Goal: Task Accomplishment & Management: Manage account settings

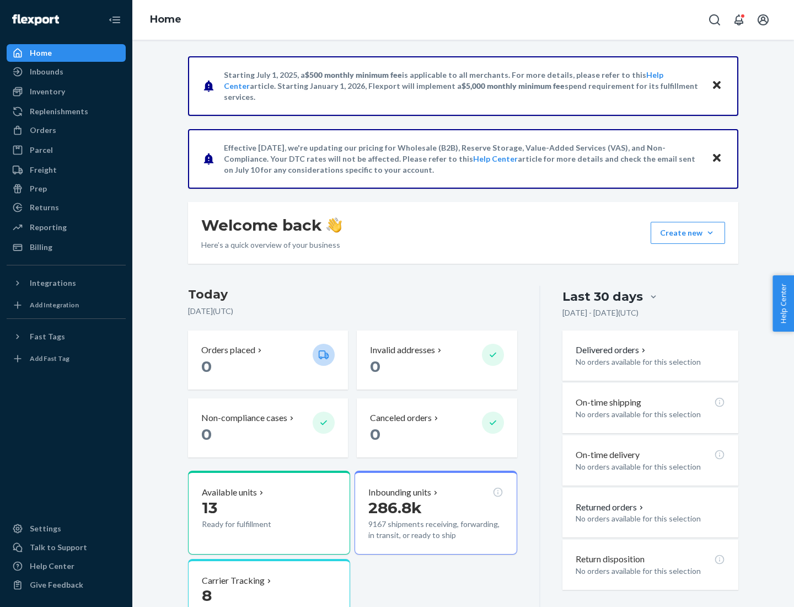
click at [710, 233] on button "Create new Create new inbound Create new order Create new product" at bounding box center [688, 233] width 74 height 22
click at [57, 111] on div "Replenishments" at bounding box center [59, 111] width 58 height 11
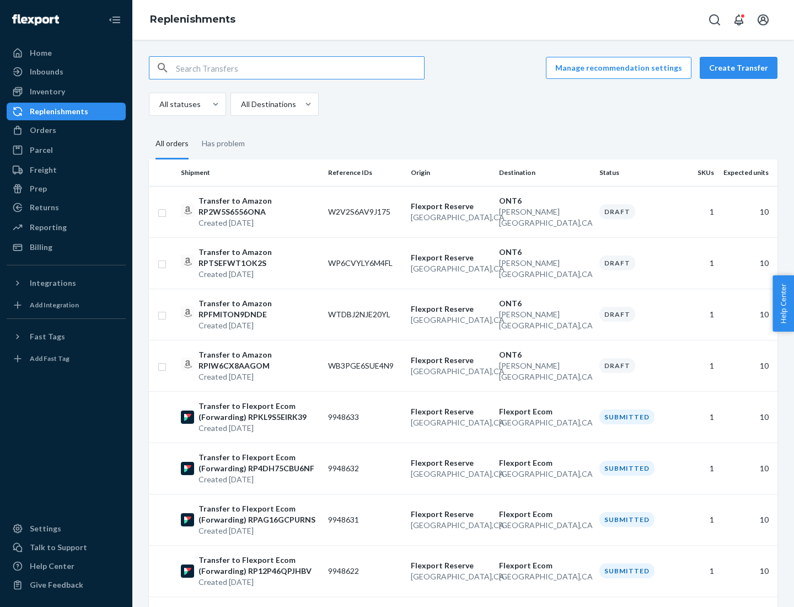
click at [741, 68] on button "Create Transfer" at bounding box center [739, 68] width 78 height 22
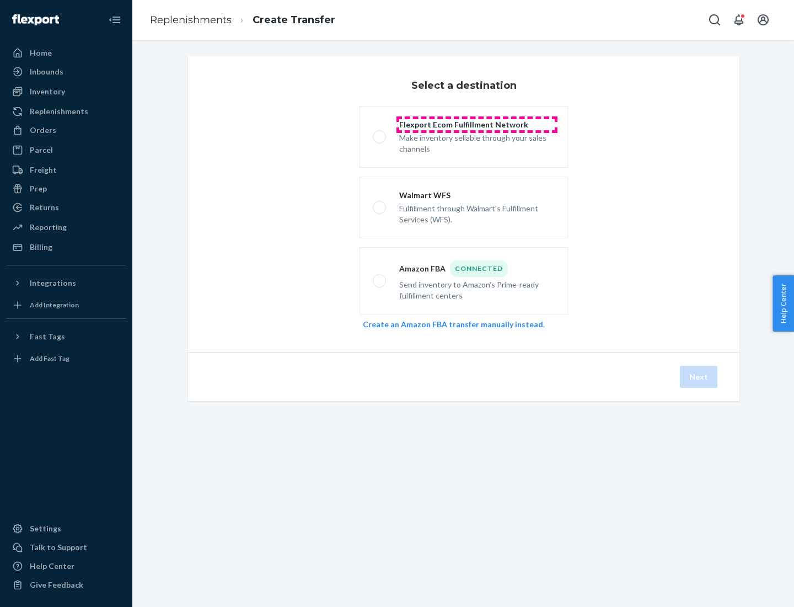
click at [477, 125] on div "Flexport Ecom Fulfillment Network" at bounding box center [477, 124] width 156 height 11
click at [380, 133] on input "Flexport Ecom Fulfillment Network Make inventory sellable through your sales ch…" at bounding box center [376, 136] width 7 height 7
radio input "true"
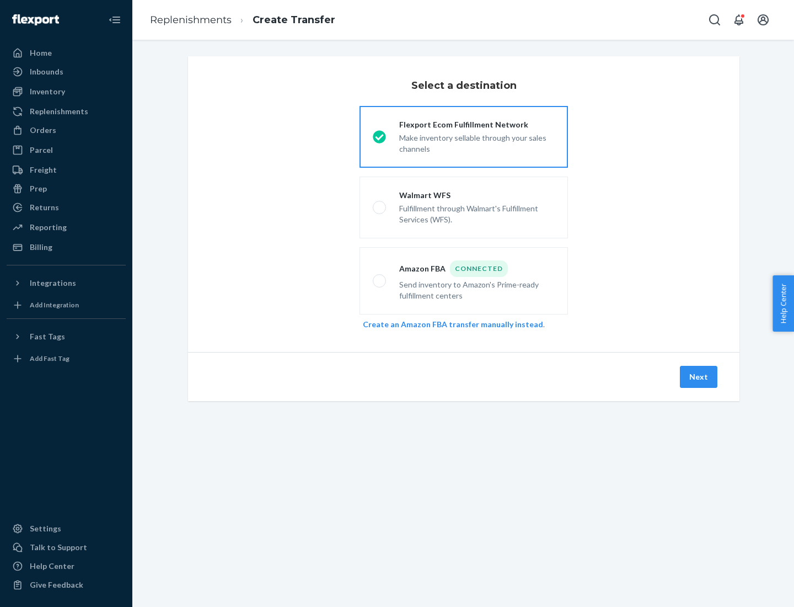
click at [699, 377] on button "Next" at bounding box center [699, 377] width 38 height 22
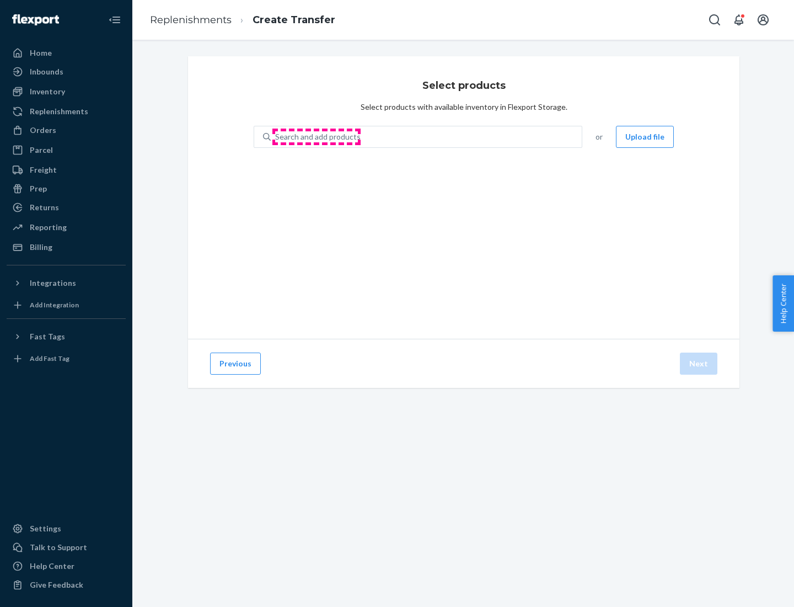
click at [317, 137] on div "Search and add products" at bounding box center [317, 136] width 85 height 11
click at [276, 137] on input "Search and add products" at bounding box center [275, 136] width 1 height 11
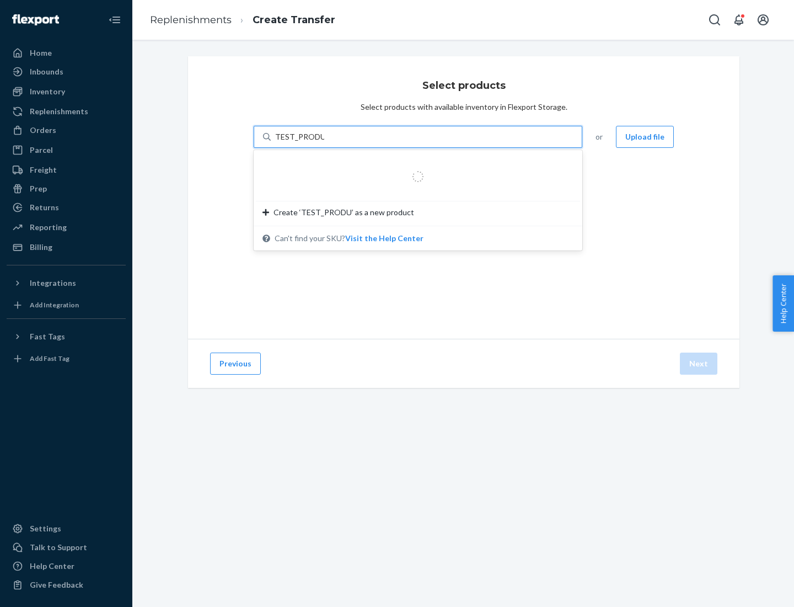
type input "TEST_PRODUCT"
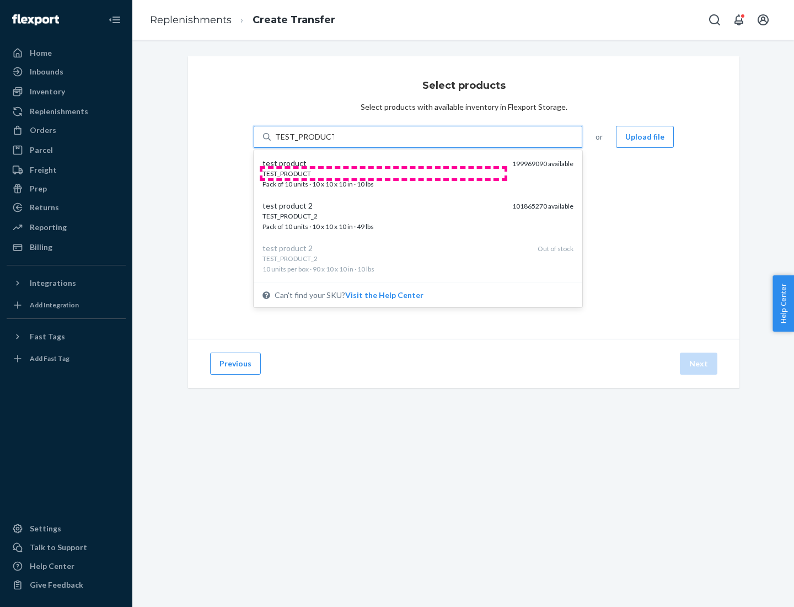
click at [383, 173] on div "TEST_PRODUCT" at bounding box center [383, 173] width 241 height 9
click at [334, 142] on input "TEST_PRODUCT" at bounding box center [304, 136] width 59 height 11
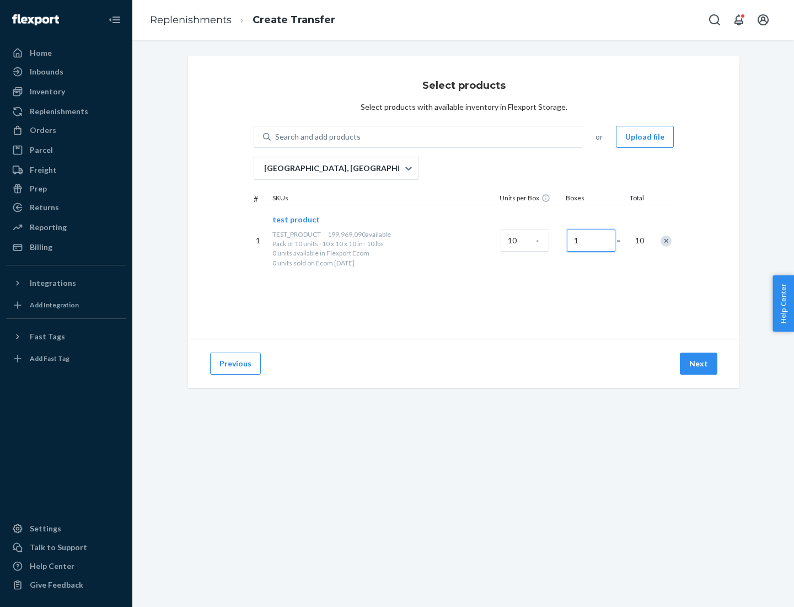
type input "1"
click at [699, 363] on button "Next" at bounding box center [699, 363] width 38 height 22
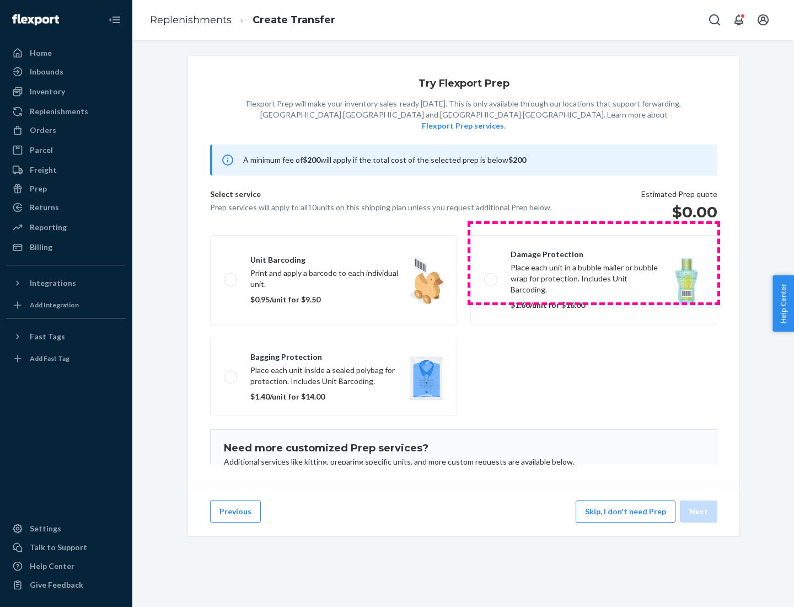
click at [594, 263] on label "Damage protection Place each unit in a bubble mailer or bubble wrap for protect…" at bounding box center [593, 279] width 247 height 89
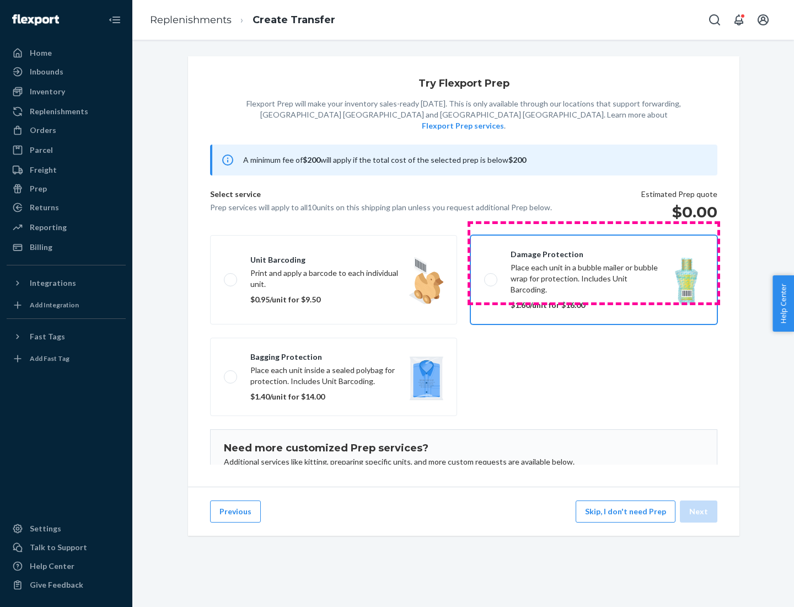
click at [491, 276] on input "Damage protection Place each unit in a bubble mailer or bubble wrap for protect…" at bounding box center [487, 279] width 7 height 7
checkbox input "true"
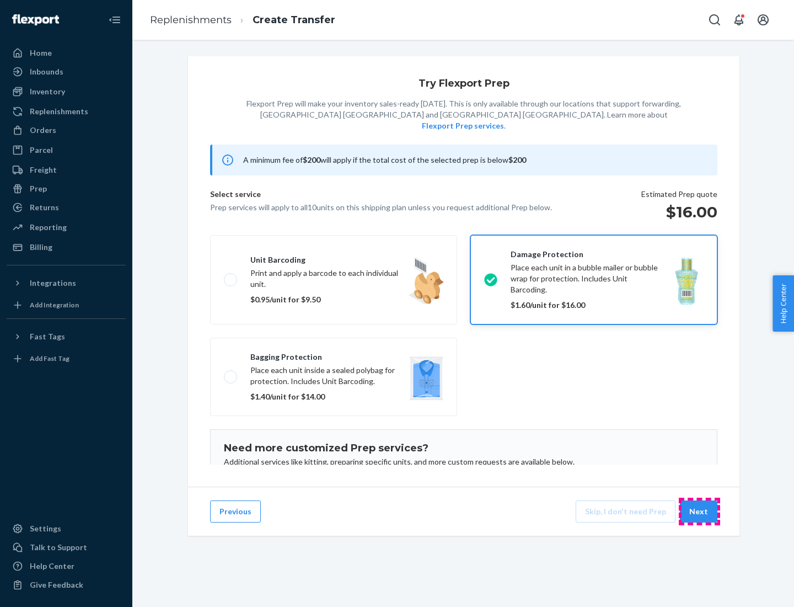
click at [699, 511] on button "Next" at bounding box center [699, 511] width 38 height 22
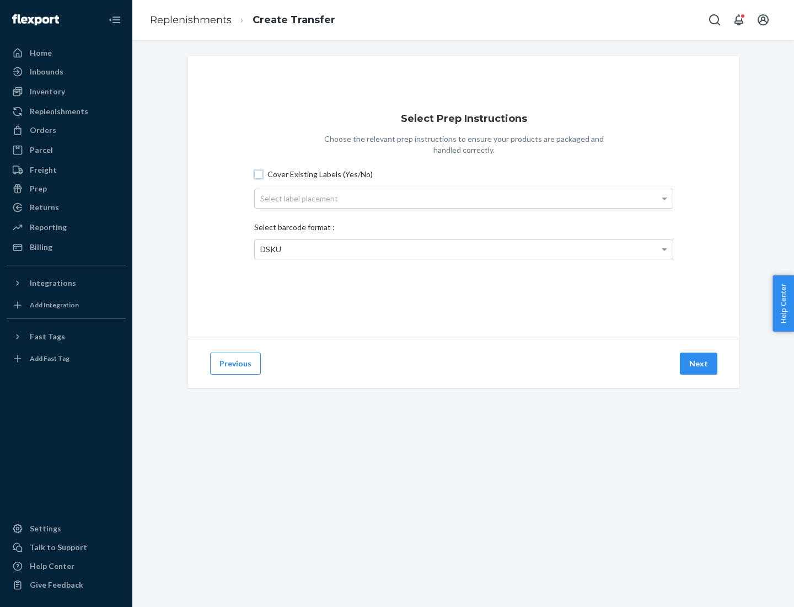
click at [259, 174] on input "Cover Existing Labels (Yes/No)" at bounding box center [258, 174] width 9 height 9
checkbox input "true"
click at [464, 198] on div "Select label placement" at bounding box center [464, 198] width 418 height 19
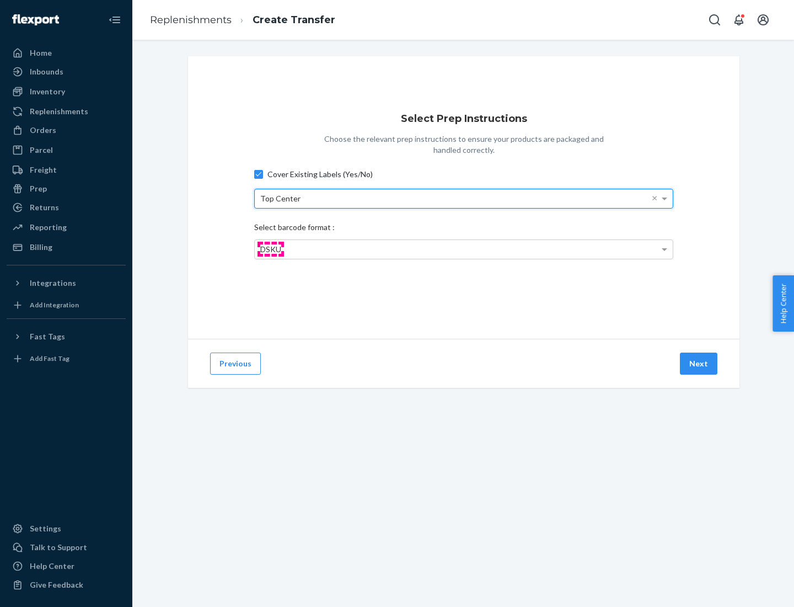
click at [270, 249] on span "DSKU" at bounding box center [270, 248] width 21 height 9
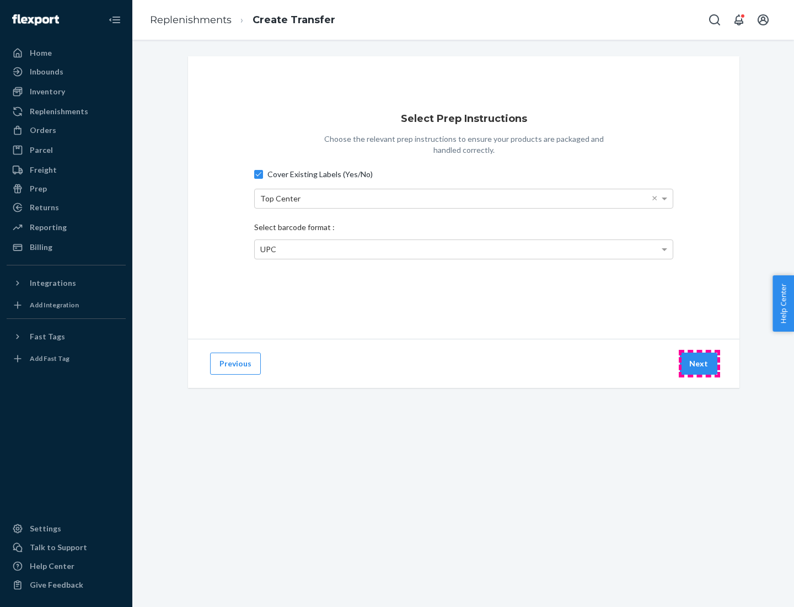
click at [699, 363] on button "Next" at bounding box center [699, 363] width 38 height 22
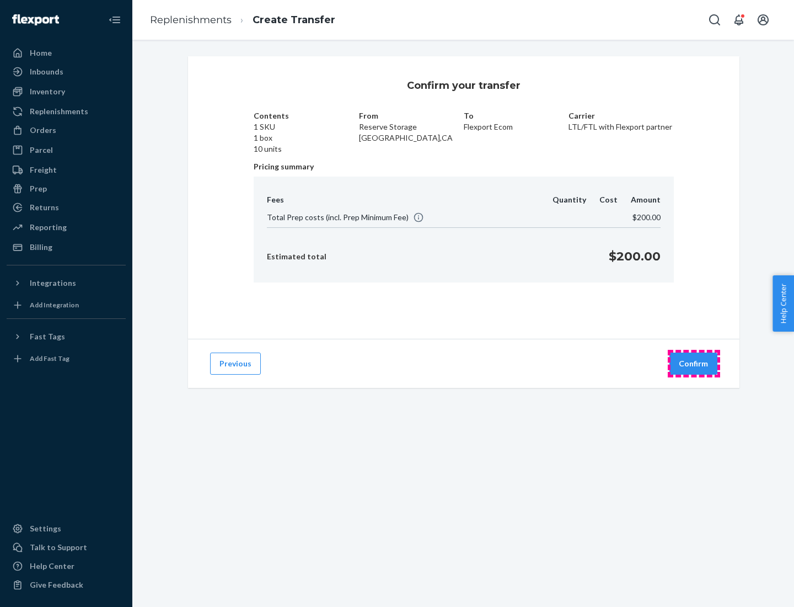
click at [694, 363] on button "Confirm" at bounding box center [694, 363] width 48 height 22
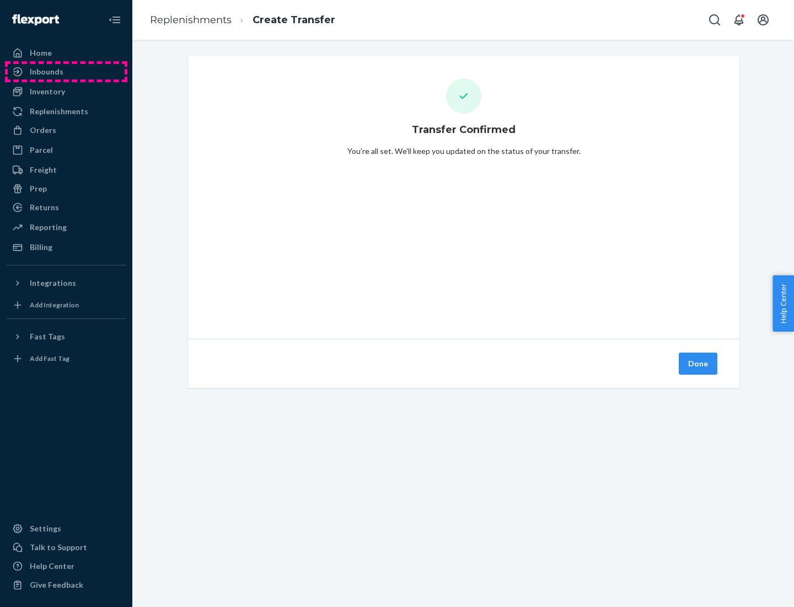
click at [66, 72] on div "Inbounds" at bounding box center [66, 71] width 117 height 15
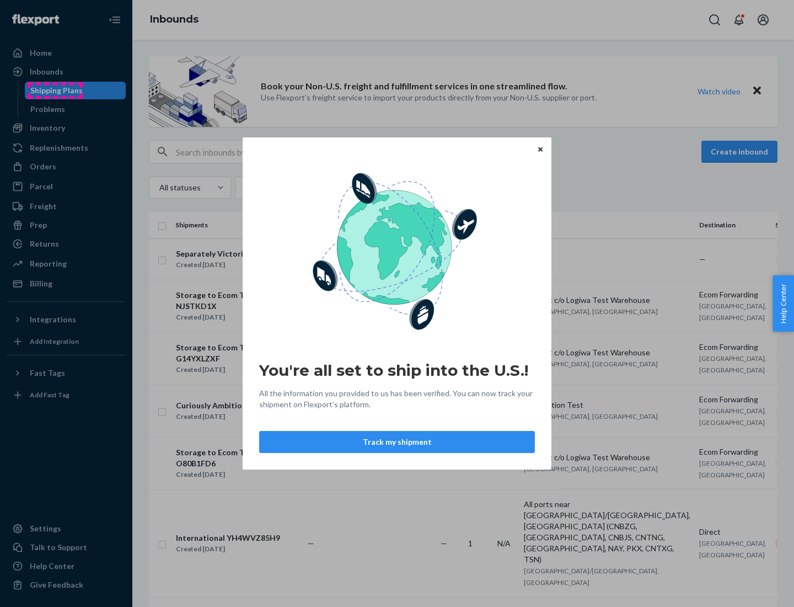
click at [55, 90] on div "You're all set to ship into the U.S.! All the information you provided to us ha…" at bounding box center [397, 303] width 794 height 607
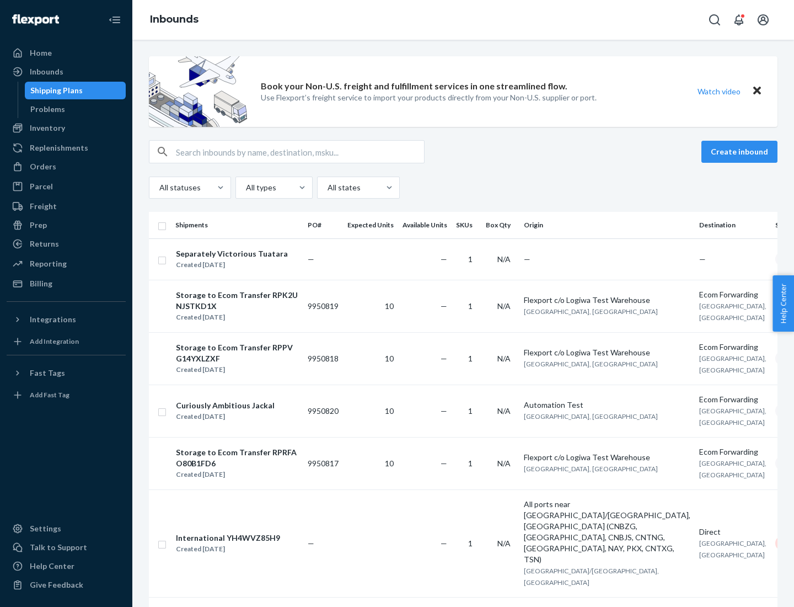
click at [245, 306] on div "Storage to Ecom Transfer RPK2UNJSTKD1X" at bounding box center [237, 301] width 122 height 22
